Goal: Information Seeking & Learning: Learn about a topic

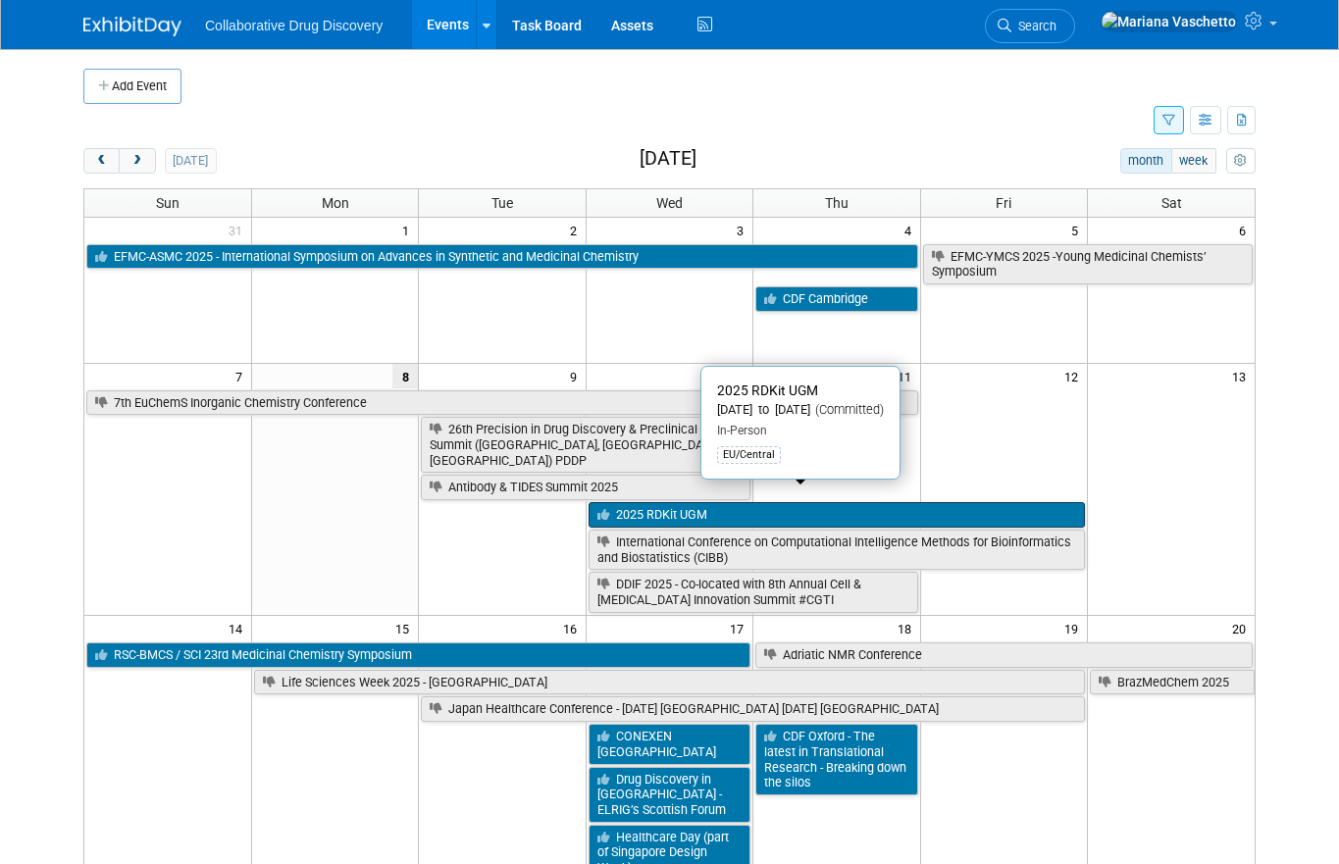
click at [744, 502] on link "2025 RDKit UGM" at bounding box center [837, 515] width 496 height 26
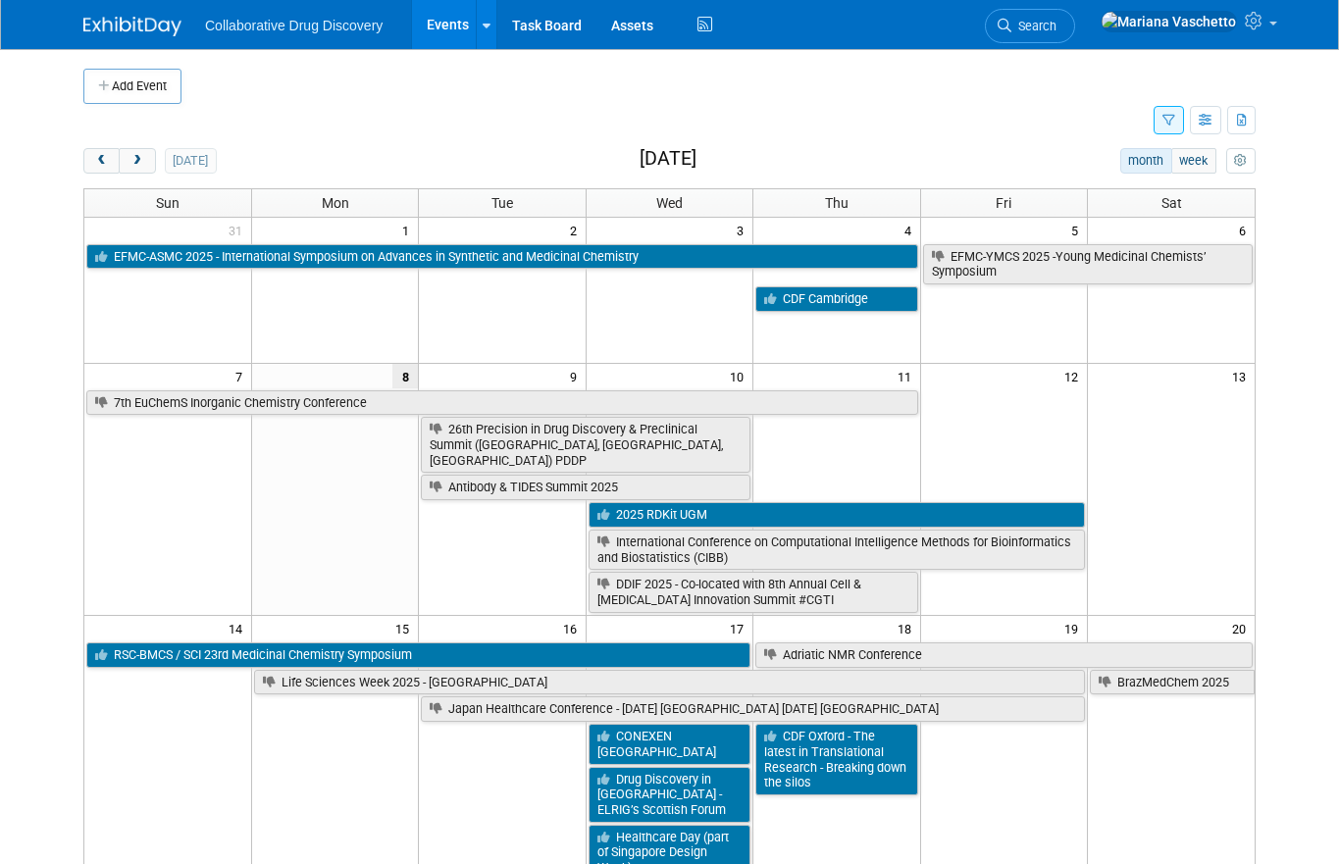
scroll to position [98, 0]
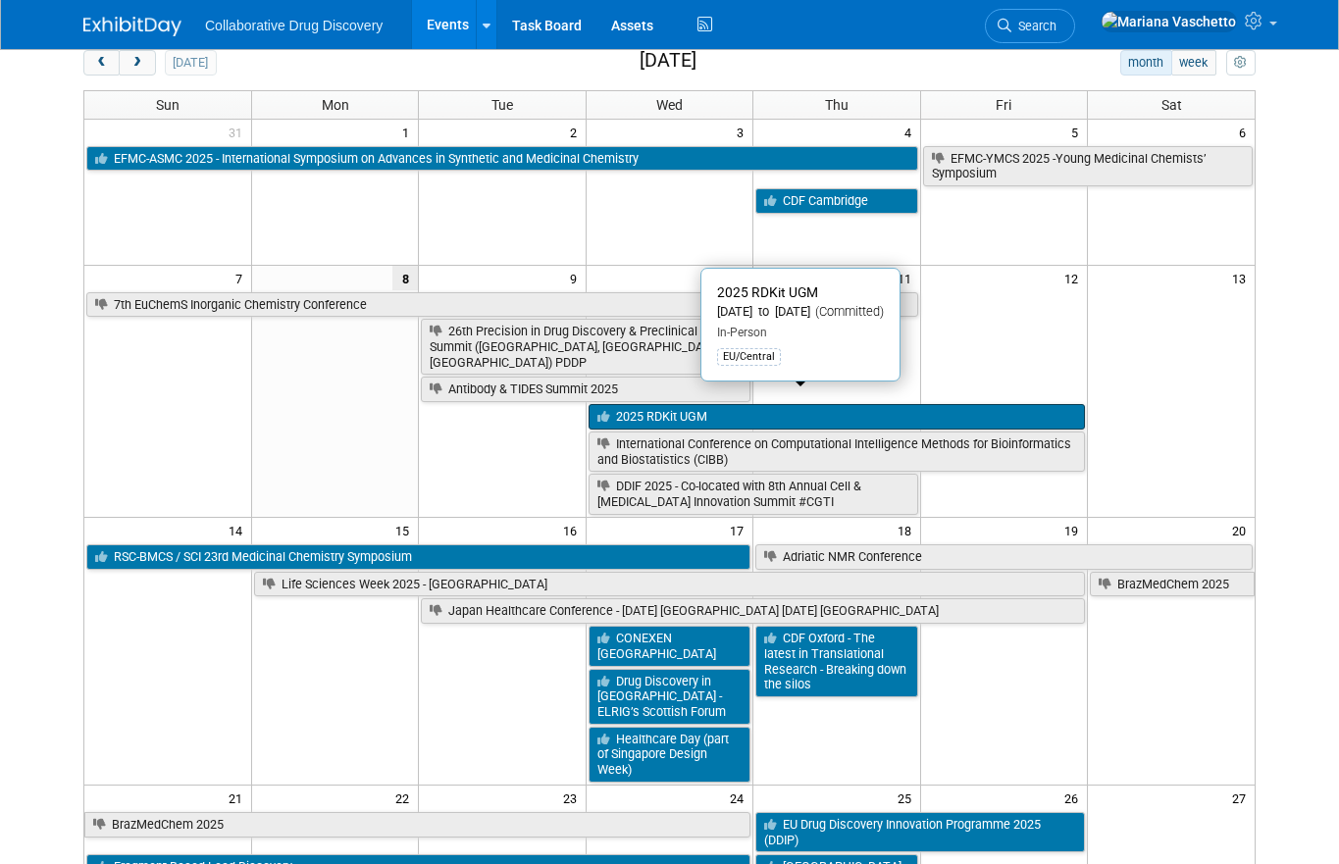
click at [744, 404] on link "2025 RDKit UGM" at bounding box center [837, 417] width 496 height 26
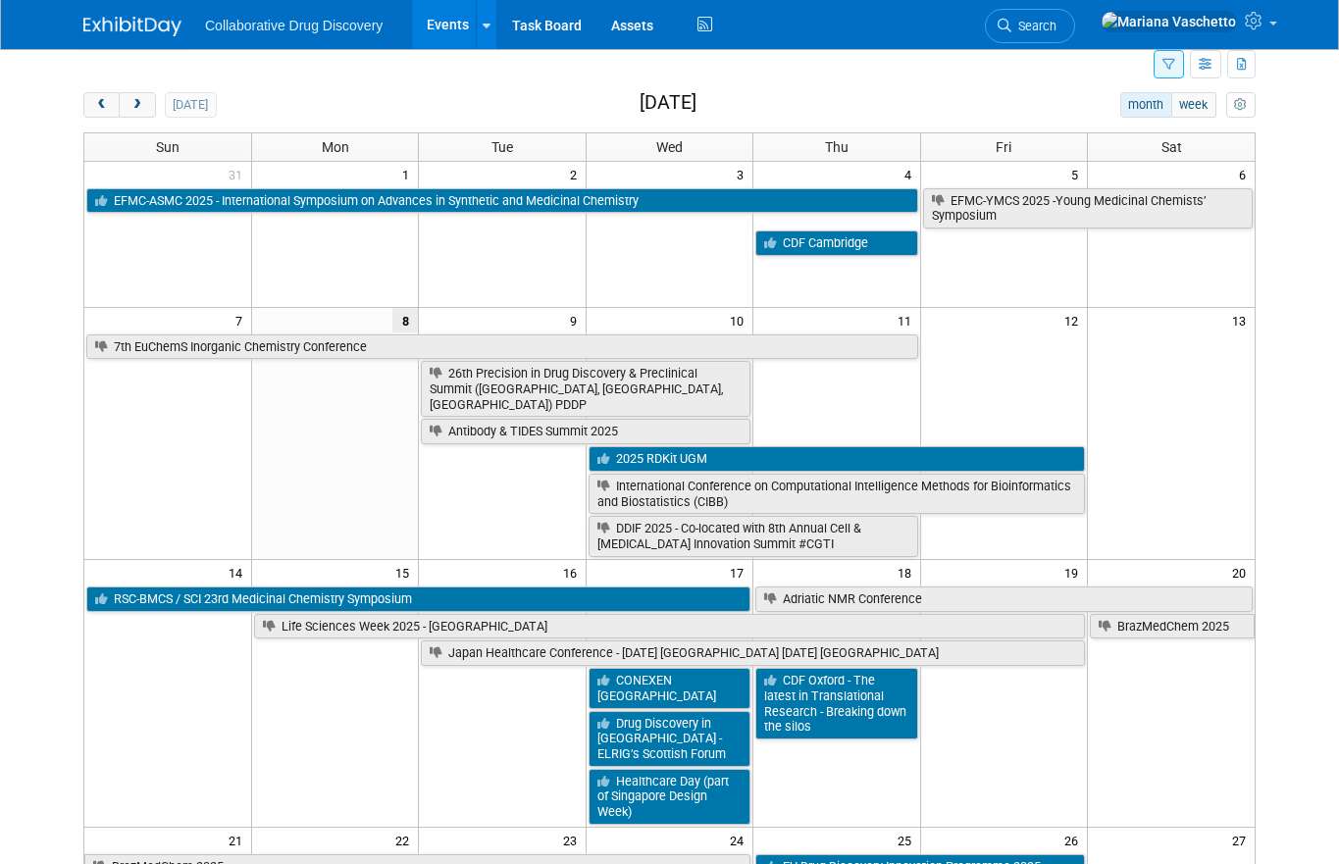
scroll to position [0, 0]
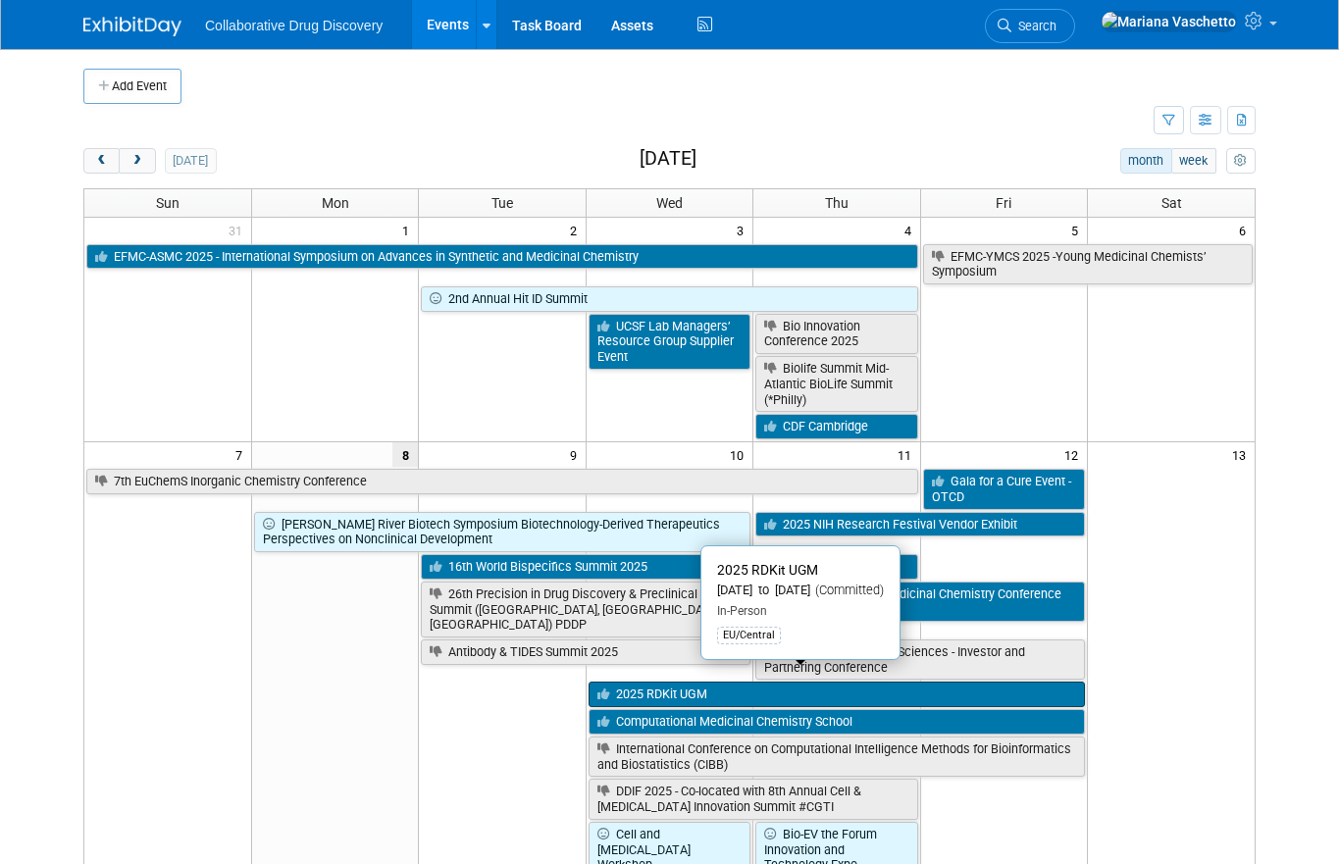
click at [615, 682] on link "2025 RDKit UGM" at bounding box center [837, 695] width 496 height 26
